Goal: Manage account settings

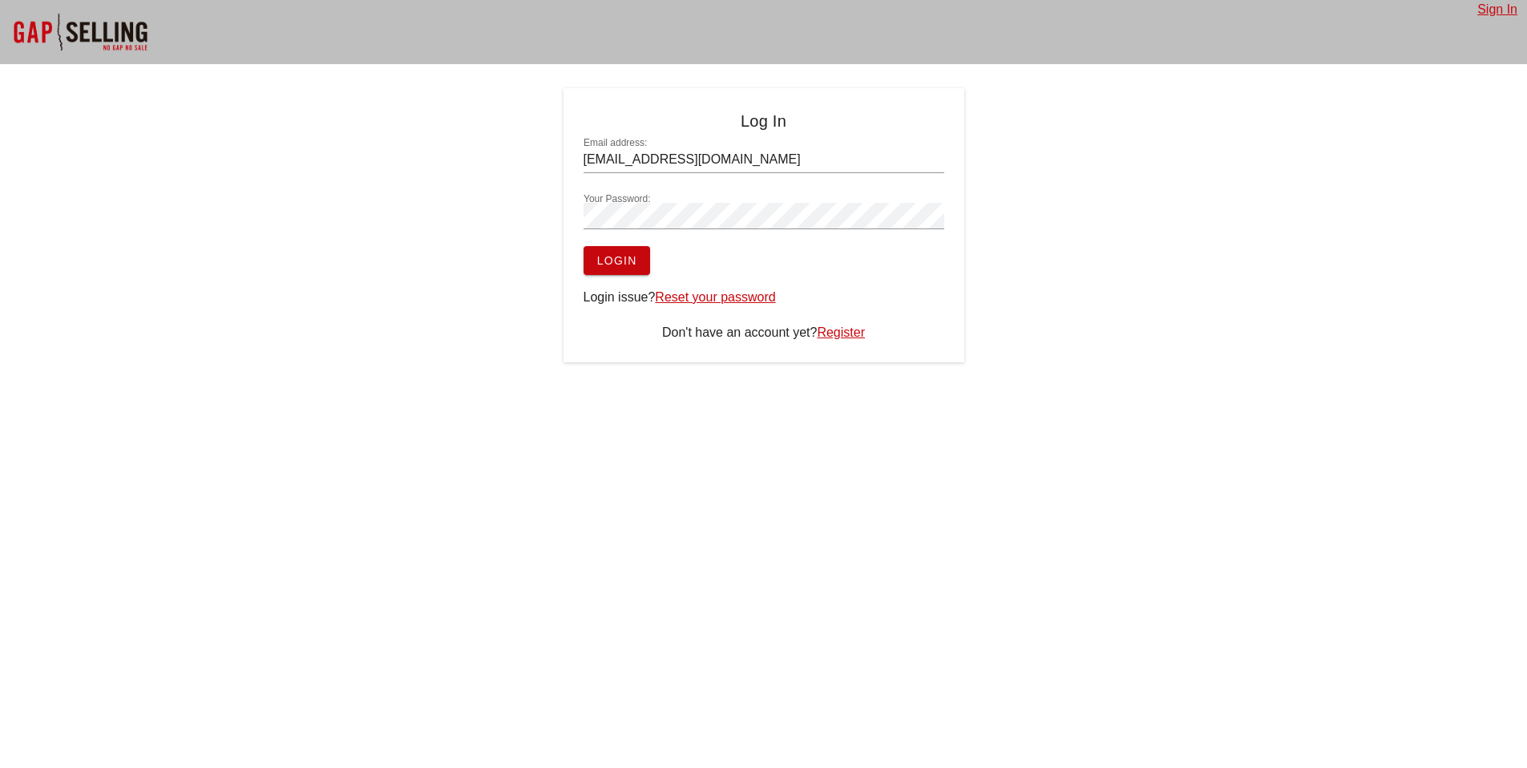
click at [626, 261] on span "Login" at bounding box center [617, 260] width 41 height 13
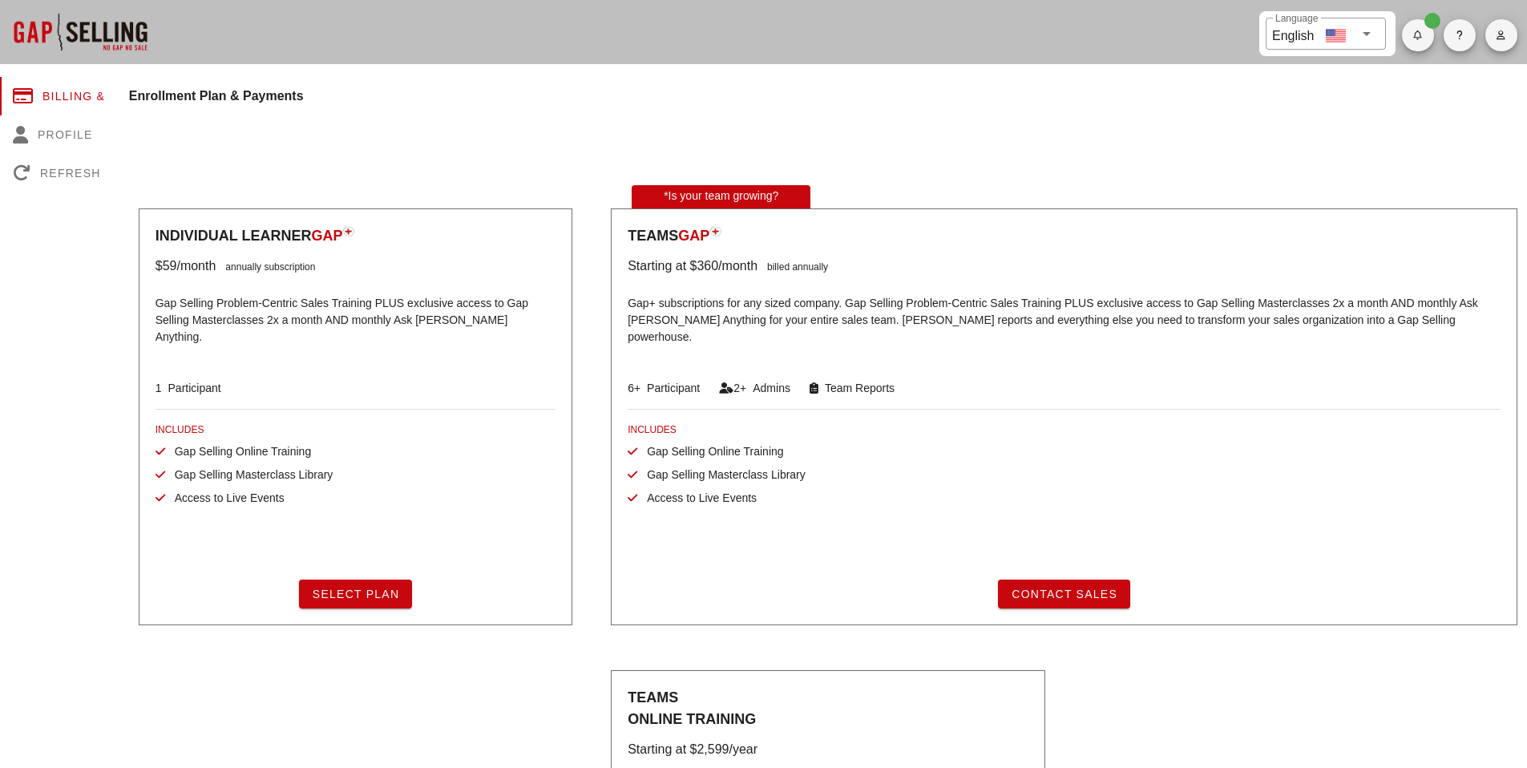
click at [1491, 39] on span "button" at bounding box center [1502, 35] width 32 height 10
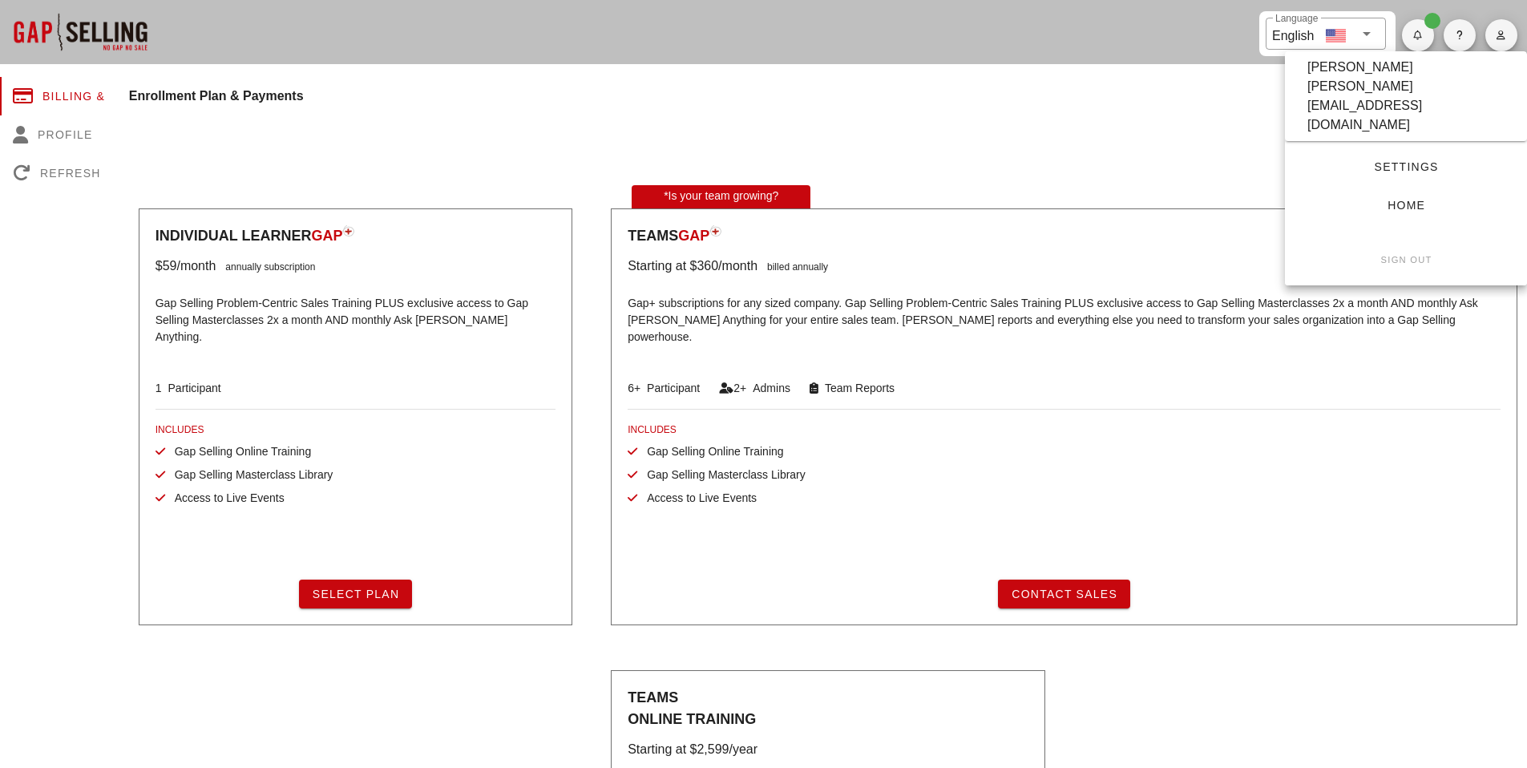
click at [1428, 96] on div "[EMAIL_ADDRESS][DOMAIN_NAME]" at bounding box center [1406, 115] width 197 height 38
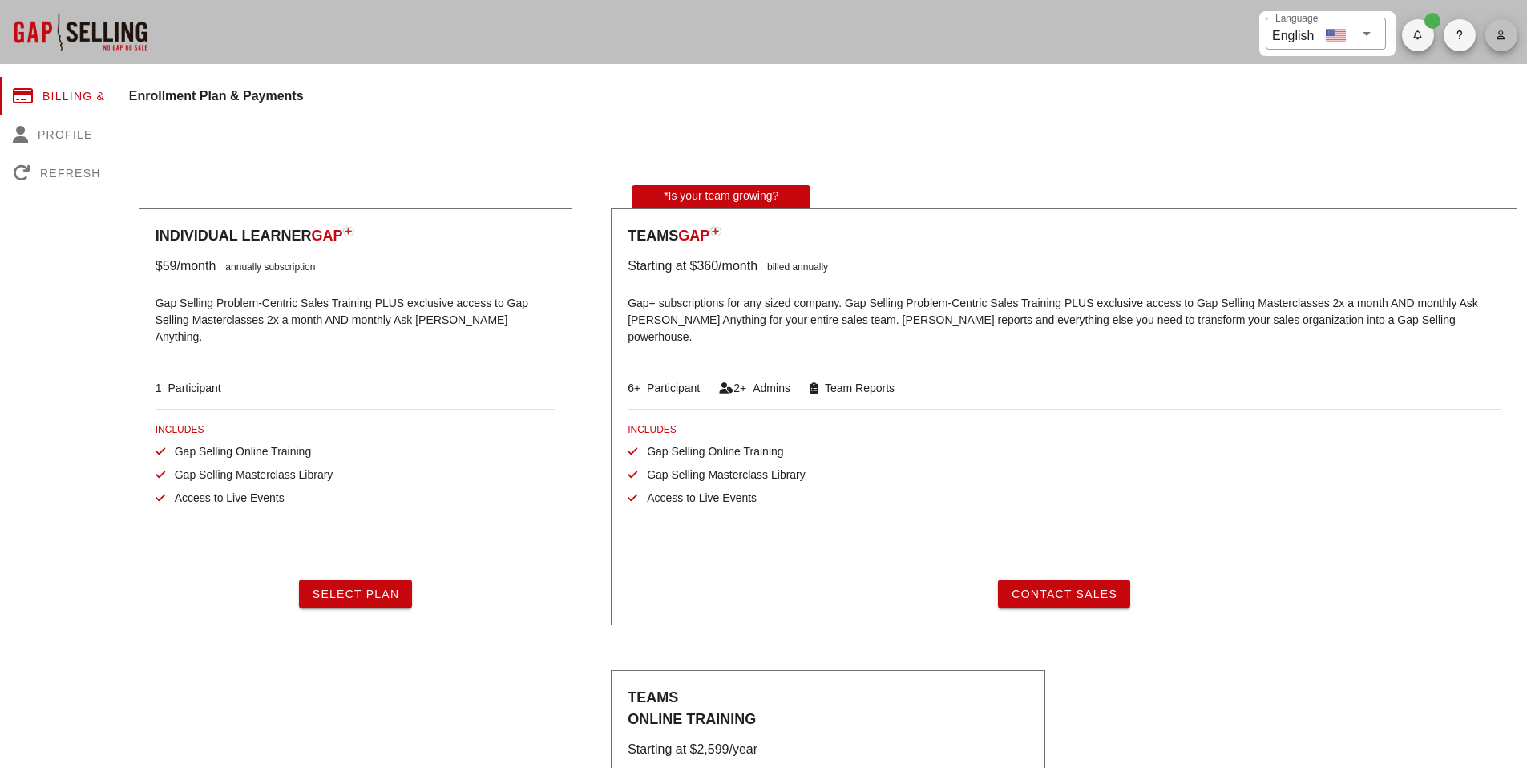
click at [1490, 44] on button "button" at bounding box center [1502, 35] width 32 height 32
